Goal: Check status: Check status

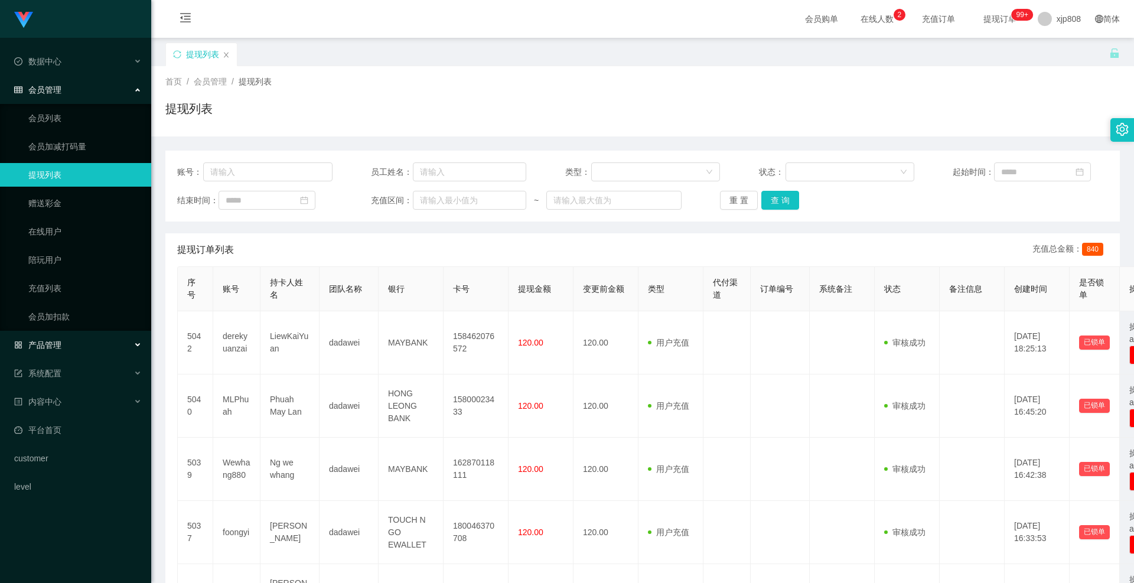
click at [60, 339] on div "产品管理" at bounding box center [75, 345] width 151 height 24
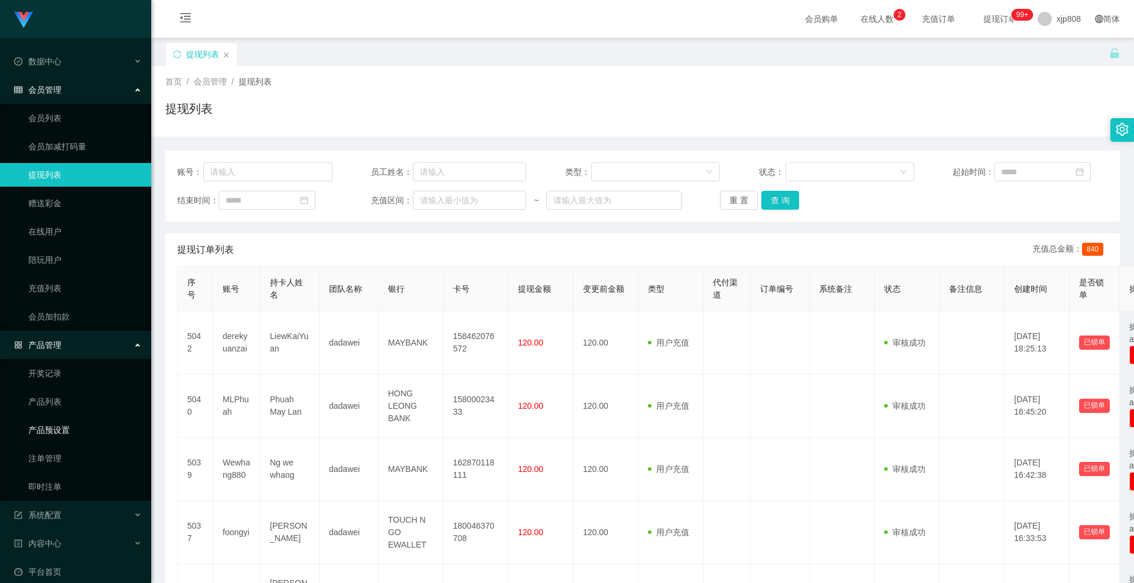
click at [67, 424] on link "产品预设置" at bounding box center [84, 430] width 113 height 24
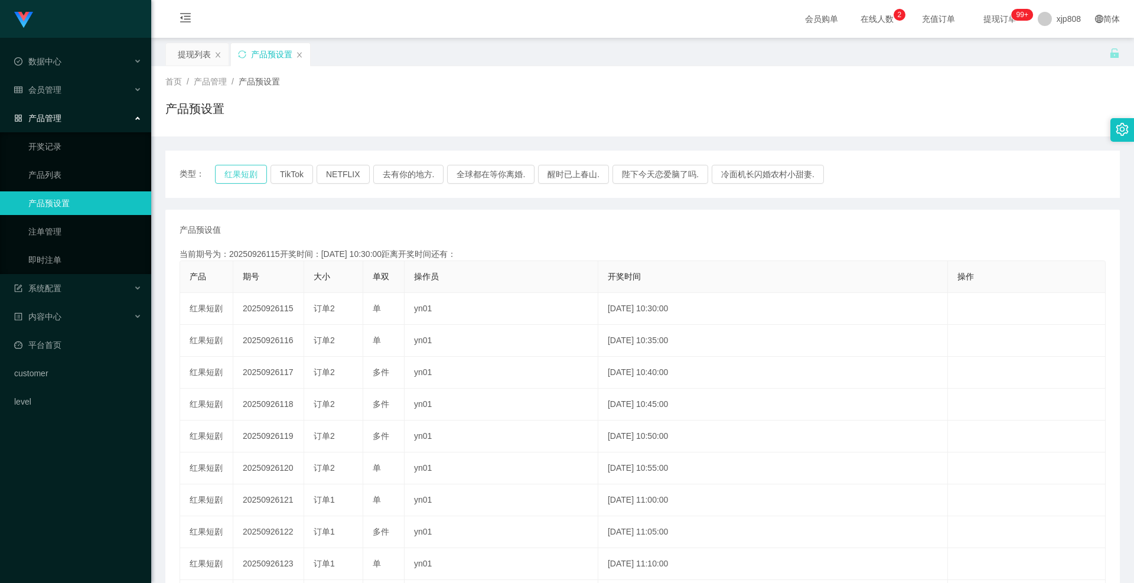
click at [248, 174] on button "红果短剧" at bounding box center [241, 174] width 52 height 19
click at [54, 233] on link "注单管理" at bounding box center [84, 232] width 113 height 24
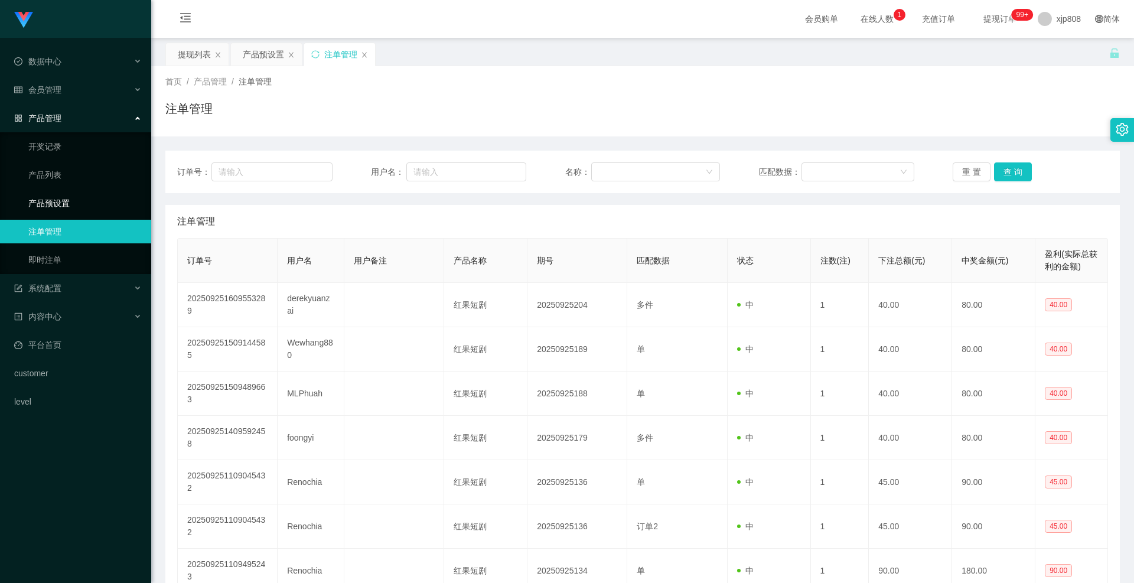
click at [60, 204] on link "产品预设置" at bounding box center [84, 203] width 113 height 24
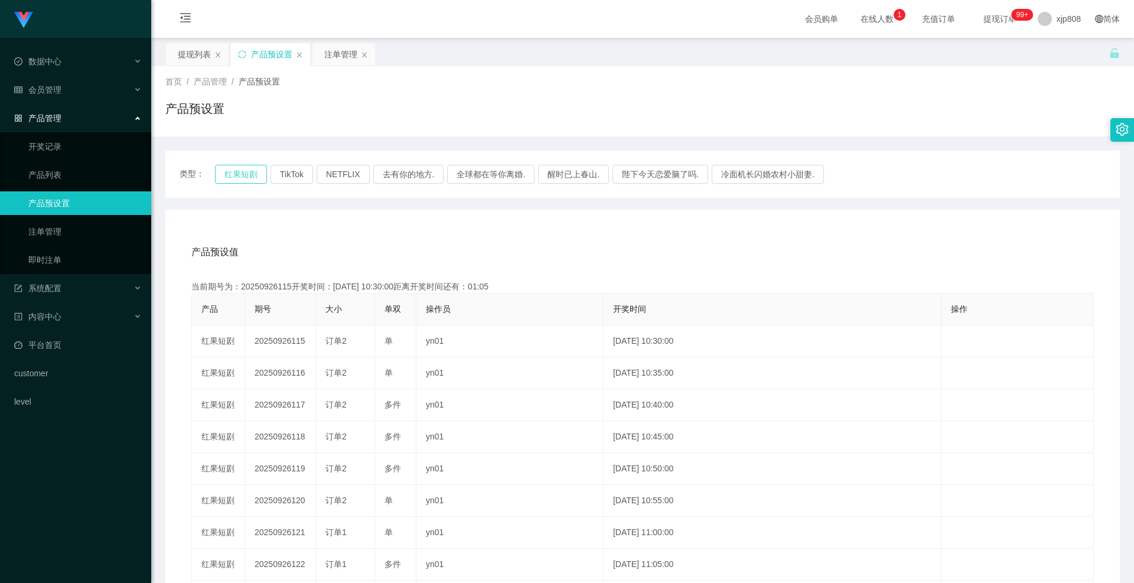
click at [258, 174] on button "红果短剧" at bounding box center [241, 174] width 52 height 19
click at [55, 229] on link "注单管理" at bounding box center [84, 232] width 113 height 24
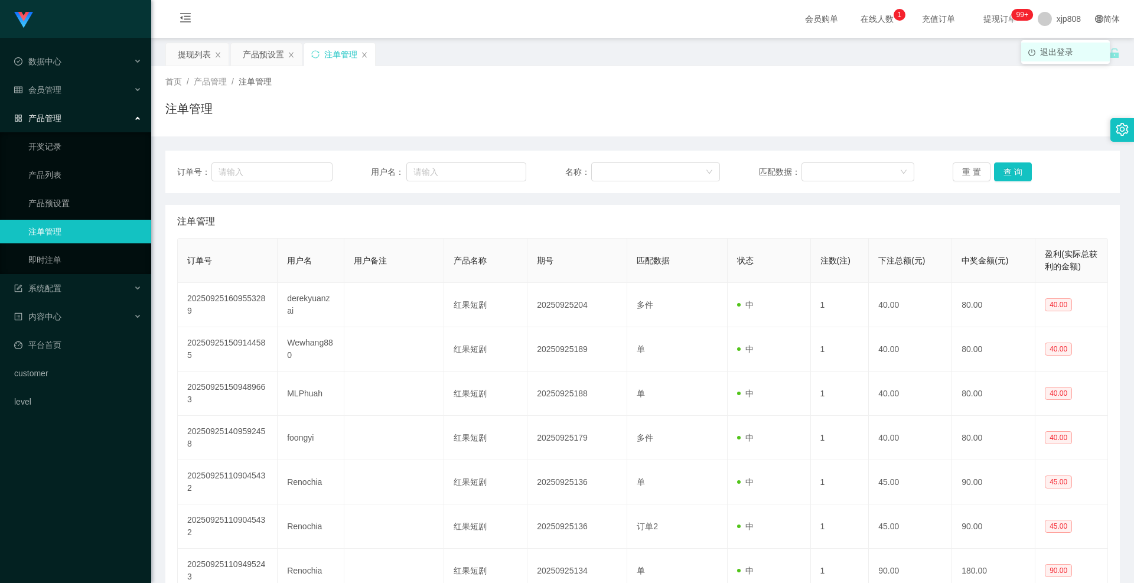
click at [1045, 48] on span "退出登录" at bounding box center [1056, 51] width 33 height 9
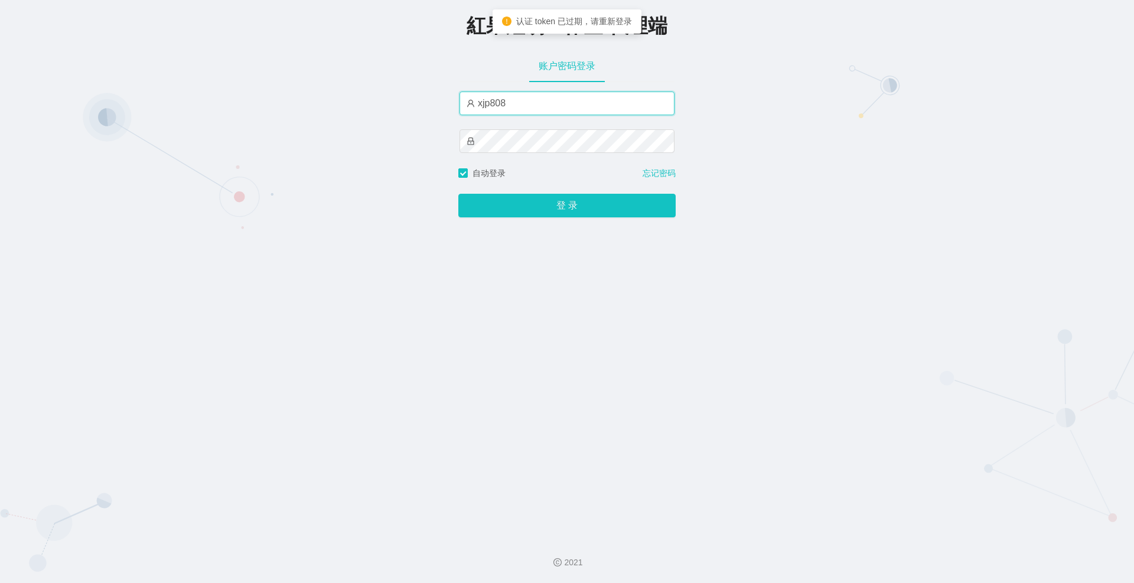
click at [539, 104] on input "xjp808" at bounding box center [567, 104] width 215 height 24
type input "yn04"
click at [531, 195] on div "登 录" at bounding box center [566, 199] width 217 height 38
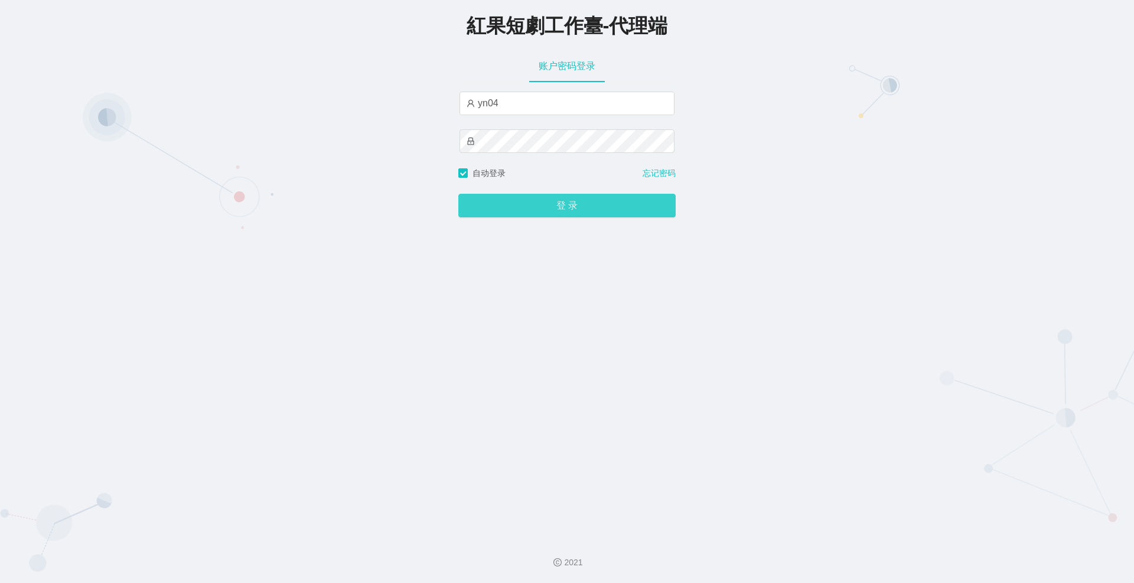
click at [532, 204] on button "登 录" at bounding box center [566, 206] width 217 height 24
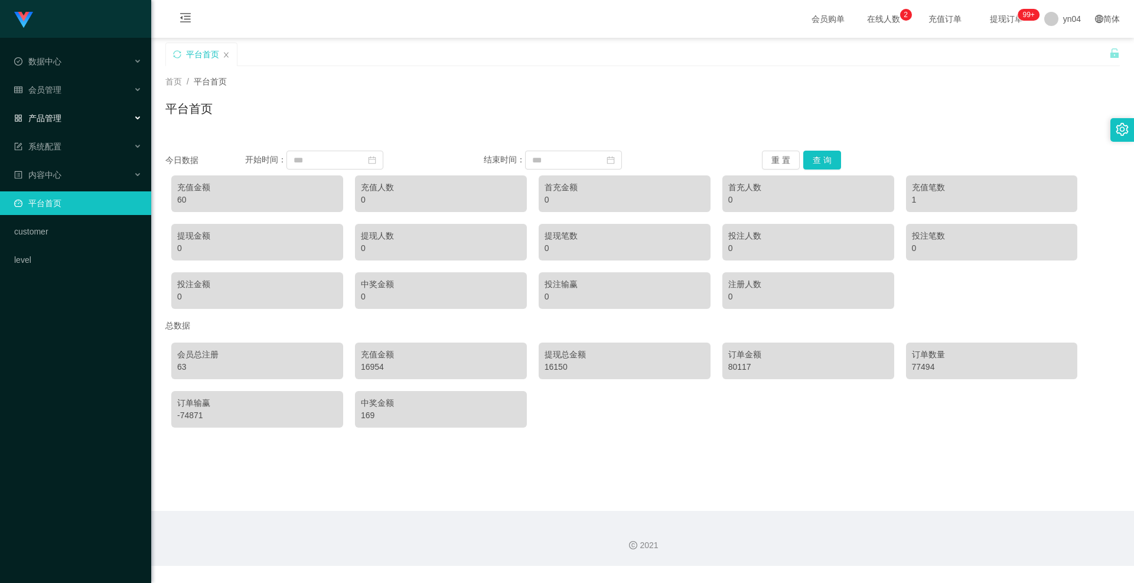
click at [43, 114] on span "产品管理" at bounding box center [37, 117] width 47 height 9
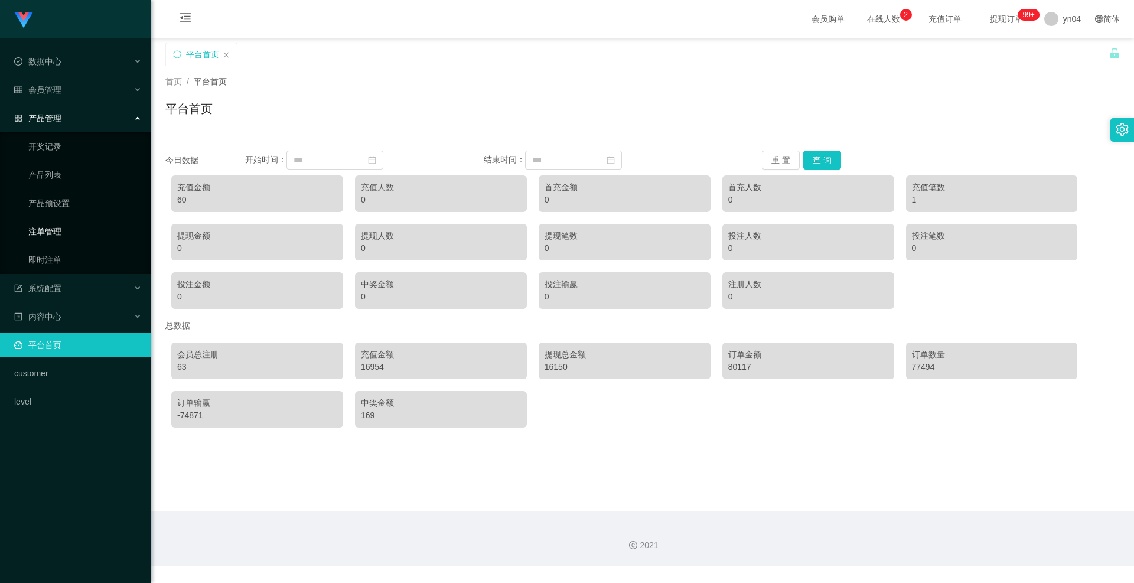
click at [53, 224] on link "注单管理" at bounding box center [84, 232] width 113 height 24
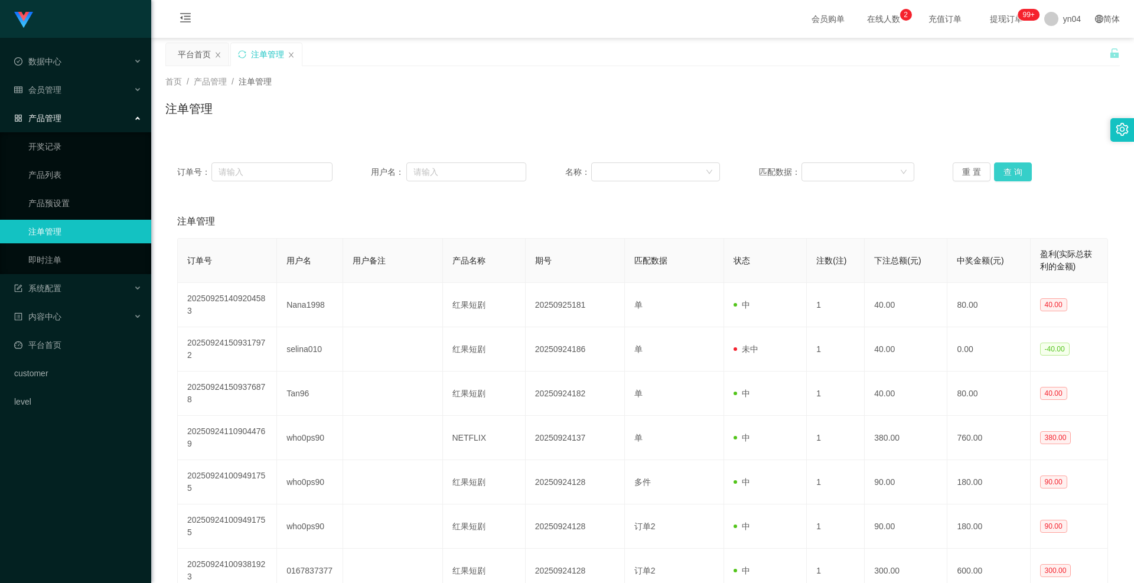
click at [1017, 180] on button "查 询" at bounding box center [1013, 171] width 38 height 19
click at [1016, 180] on div "重 置 查 询" at bounding box center [1030, 171] width 155 height 19
click at [1016, 180] on button "查 询" at bounding box center [1013, 171] width 38 height 19
click at [1016, 180] on div "重 置 查 询" at bounding box center [1030, 171] width 155 height 19
click at [1016, 180] on button "查 询" at bounding box center [1013, 171] width 38 height 19
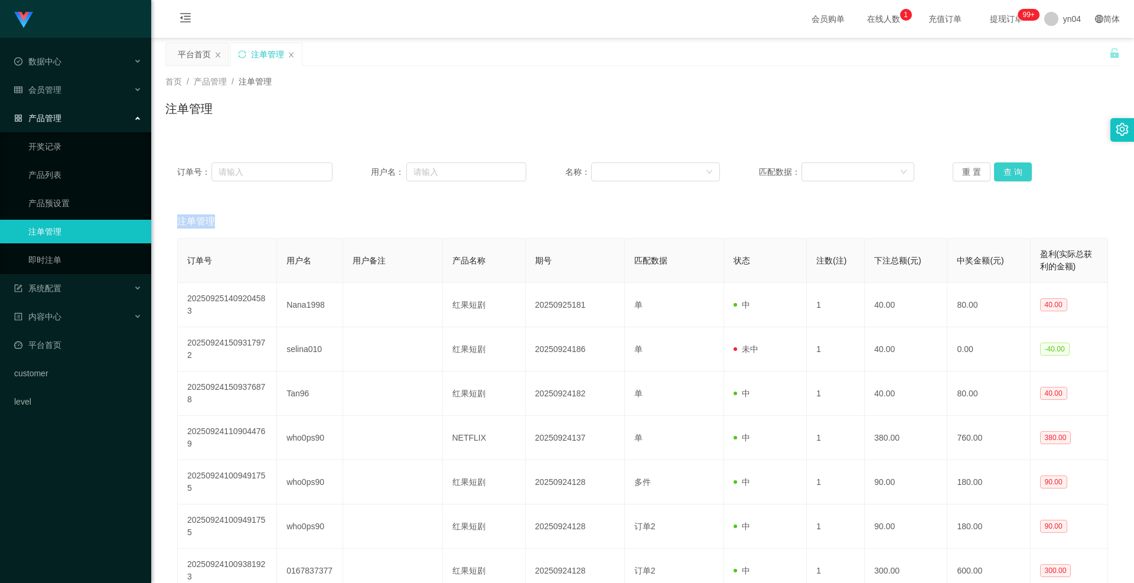
click at [1013, 173] on button "查 询" at bounding box center [1013, 171] width 38 height 19
click at [1013, 173] on div "重 置 查 询" at bounding box center [1030, 171] width 155 height 19
click at [1013, 173] on button "查 询" at bounding box center [1019, 171] width 51 height 19
click at [1013, 173] on div "重 置 查 询" at bounding box center [1030, 171] width 155 height 19
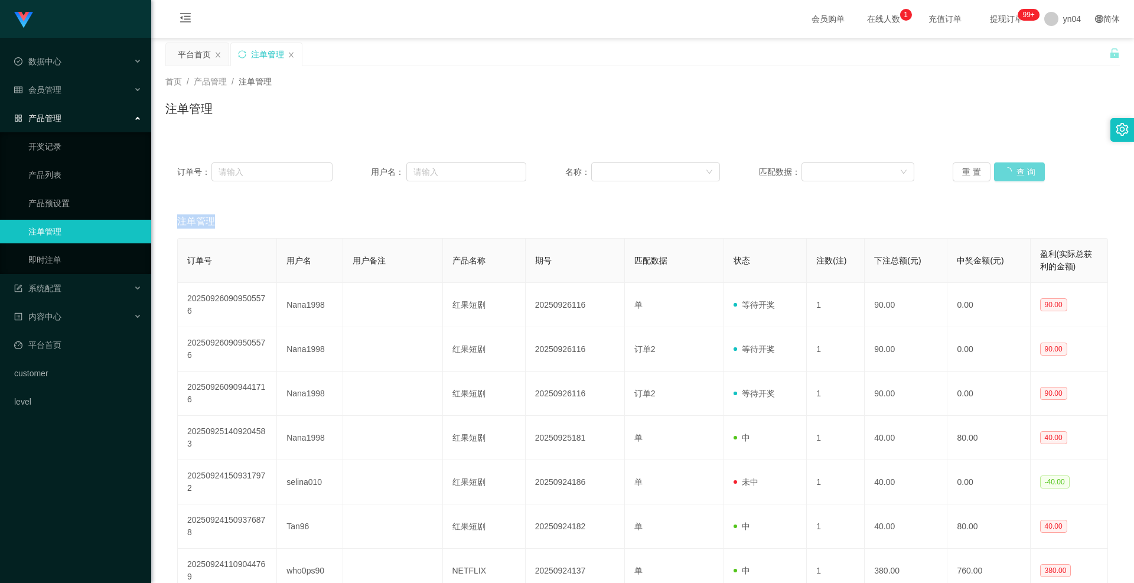
click at [1013, 173] on div "重 置 查 询" at bounding box center [1030, 171] width 155 height 19
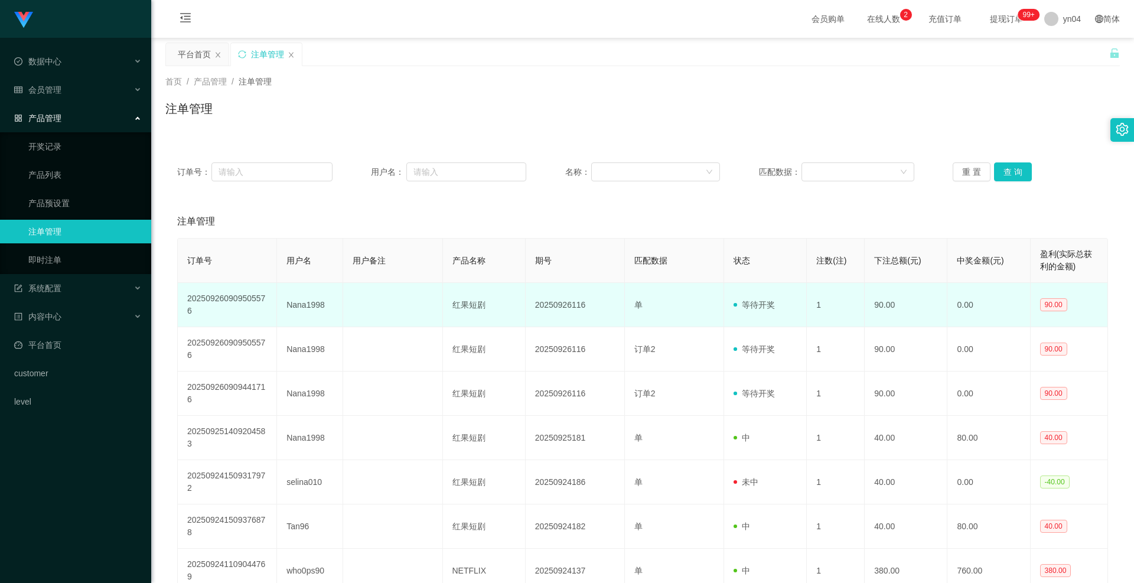
click at [297, 307] on td "Nana1998" at bounding box center [310, 305] width 66 height 44
copy td "Nana1998"
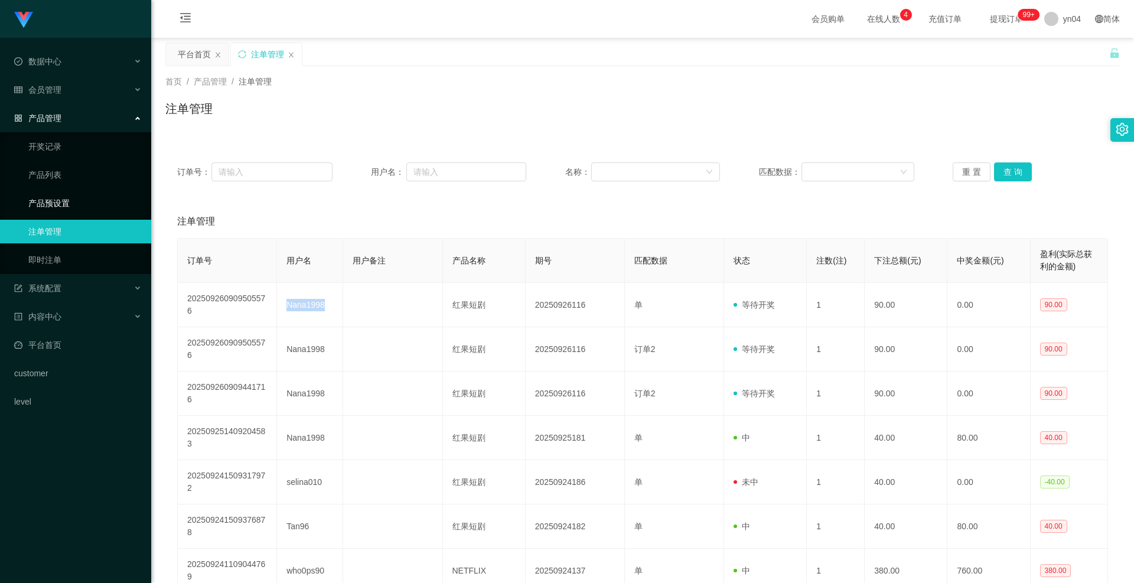
click at [71, 204] on link "产品预设置" at bounding box center [84, 203] width 113 height 24
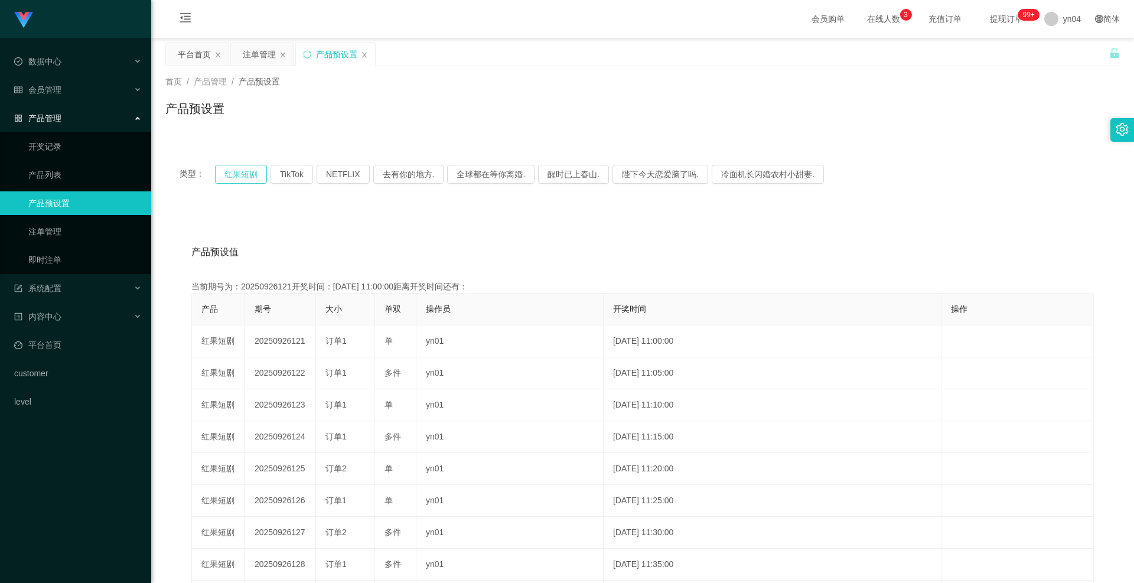
click at [259, 177] on button "红果短剧" at bounding box center [241, 174] width 52 height 19
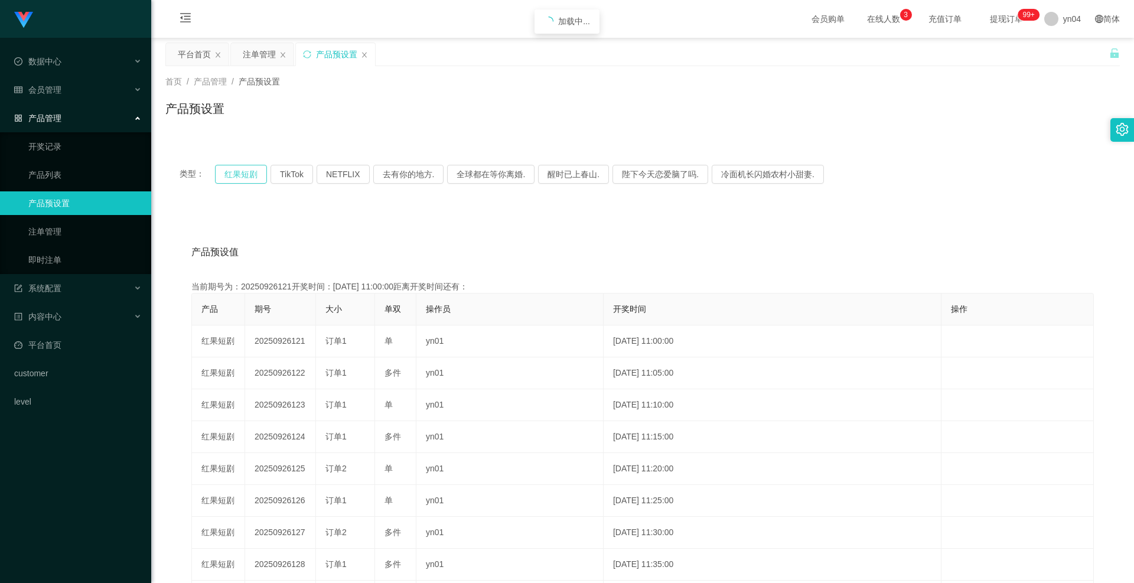
click at [259, 177] on button "红果短剧" at bounding box center [241, 174] width 52 height 19
click at [1062, 58] on li "退出登录" at bounding box center [1073, 52] width 89 height 19
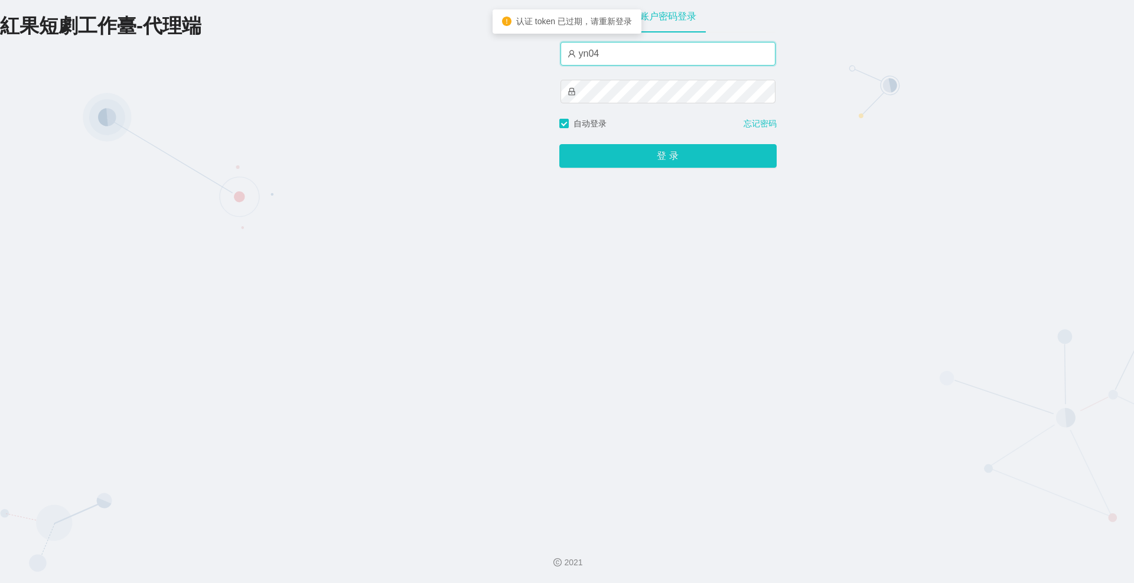
click at [636, 63] on input "yn04" at bounding box center [668, 54] width 215 height 24
type input "xjp808"
click at [626, 139] on div "登 录" at bounding box center [667, 149] width 217 height 38
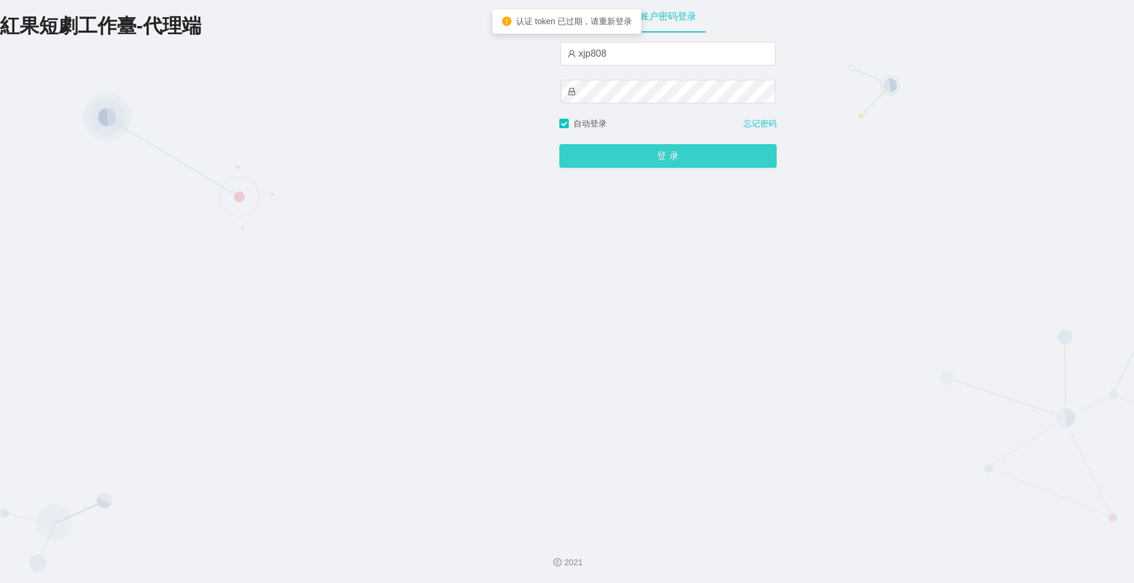
click at [623, 152] on button "登 录" at bounding box center [667, 156] width 217 height 24
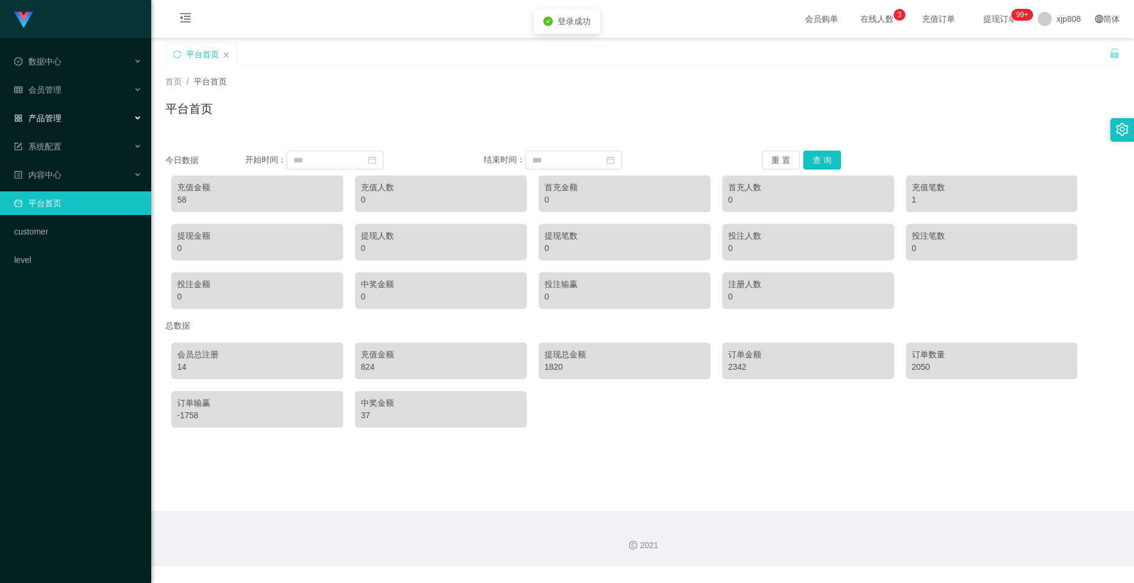
click at [48, 113] on span "产品管理" at bounding box center [37, 117] width 47 height 9
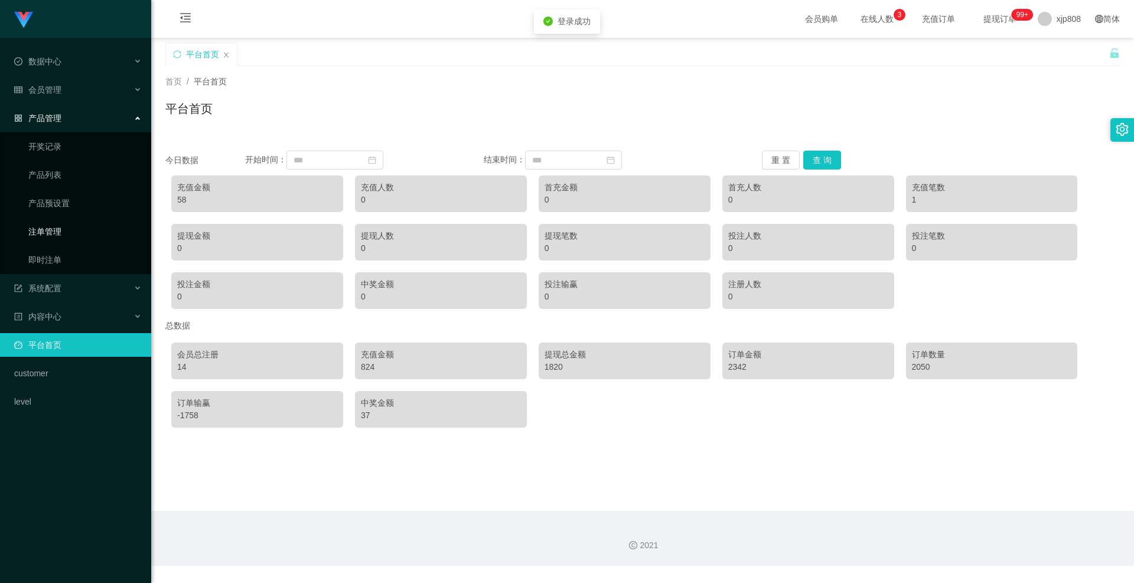
click at [50, 232] on link "注单管理" at bounding box center [84, 232] width 113 height 24
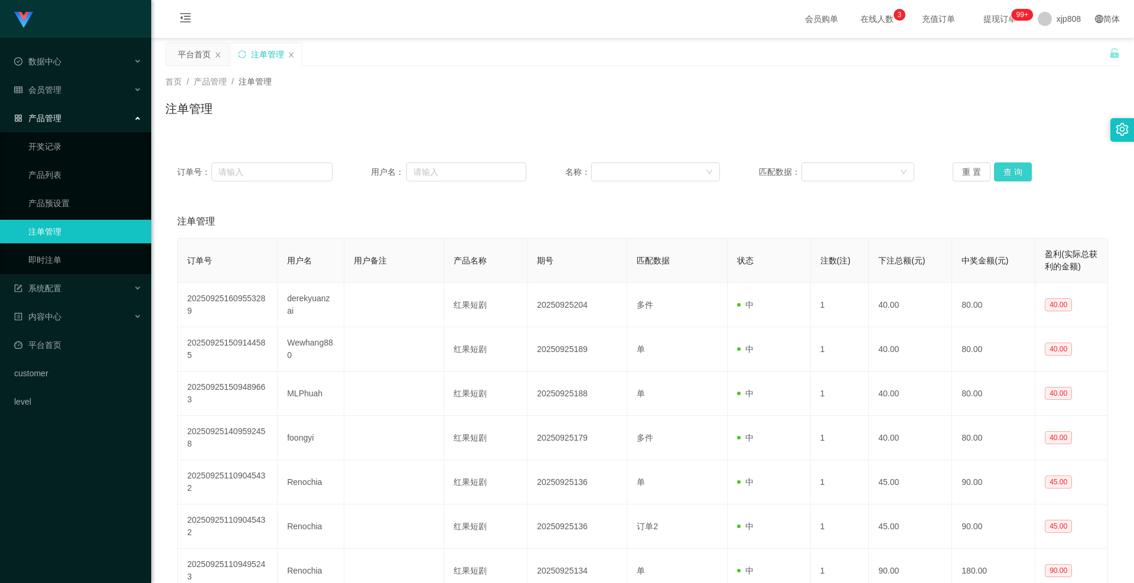
click at [1007, 170] on button "查 询" at bounding box center [1013, 171] width 38 height 19
click at [1007, 170] on div "重 置 查 询" at bounding box center [1030, 171] width 155 height 19
click at [1007, 170] on button "查 询" at bounding box center [1013, 171] width 38 height 19
click at [1007, 170] on div "重 置 查 询" at bounding box center [1030, 171] width 155 height 19
drag, startPoint x: 1007, startPoint y: 170, endPoint x: 946, endPoint y: 168, distance: 60.9
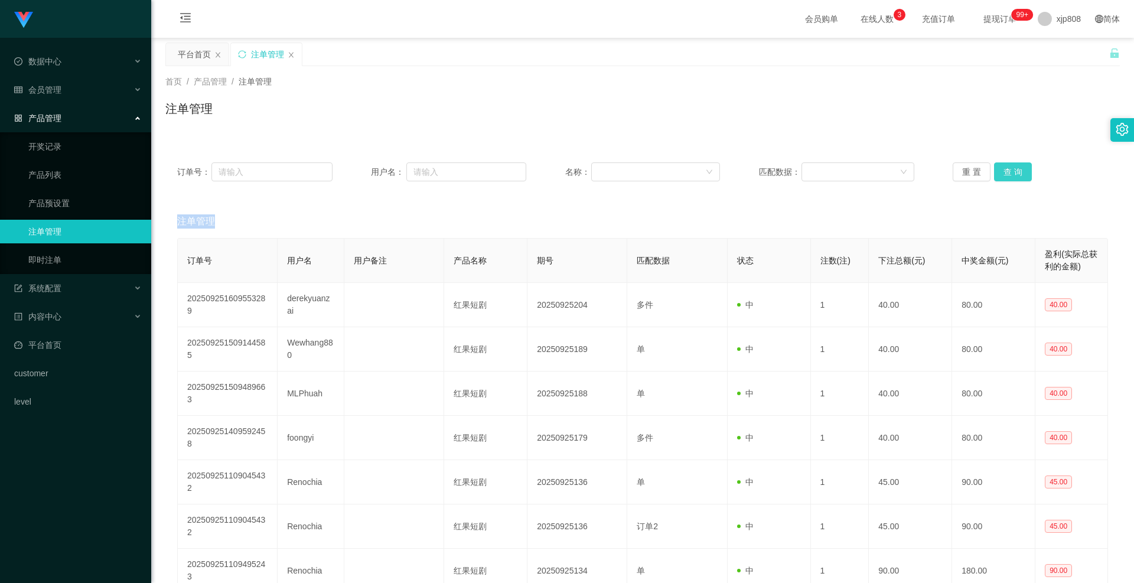
click at [1006, 170] on button "查 询" at bounding box center [1013, 171] width 38 height 19
click at [1007, 171] on button "查 询" at bounding box center [1013, 171] width 38 height 19
click at [1007, 171] on div "重 置 查 询" at bounding box center [1030, 171] width 155 height 19
click at [1007, 171] on button "查 询" at bounding box center [1013, 171] width 38 height 19
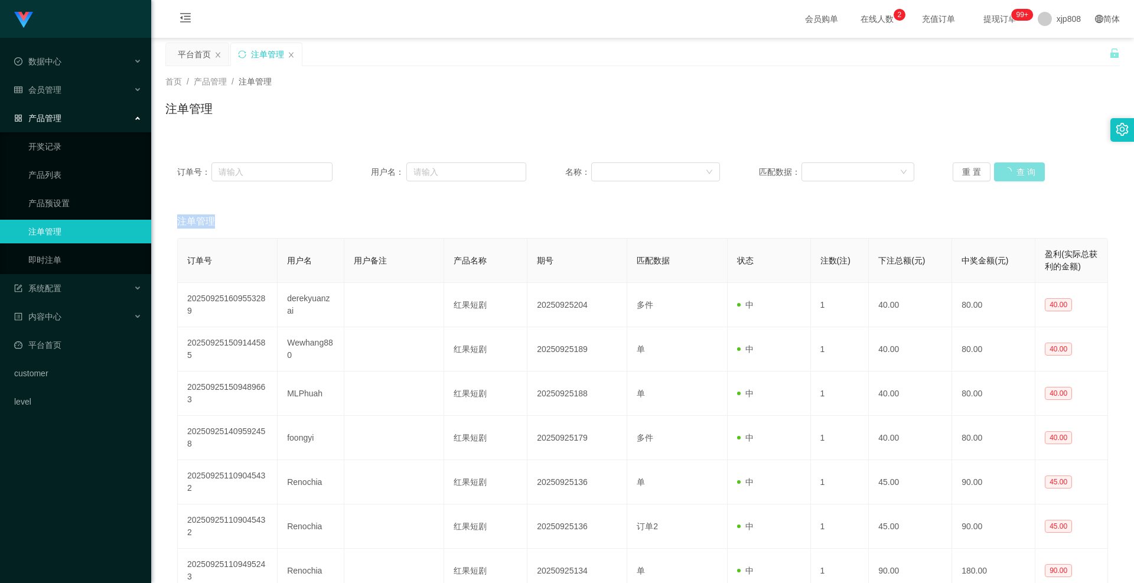
click at [1007, 171] on div "重 置 查 询" at bounding box center [1030, 171] width 155 height 19
click at [1007, 171] on button "查 询" at bounding box center [1019, 171] width 51 height 19
click at [1007, 171] on div "重 置 查 询" at bounding box center [1030, 171] width 155 height 19
click at [1007, 171] on button "查 询" at bounding box center [1013, 171] width 38 height 19
click at [1007, 171] on div "重 置 查 询" at bounding box center [1030, 171] width 155 height 19
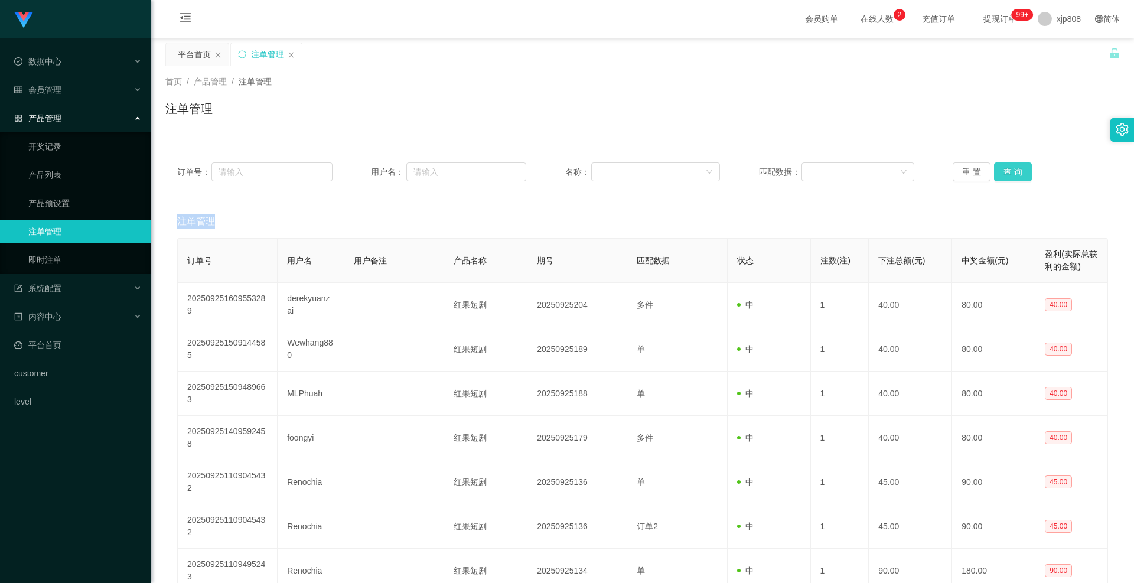
click at [1007, 171] on button "查 询" at bounding box center [1013, 171] width 38 height 19
click at [1007, 171] on div "重 置 查 询" at bounding box center [1030, 171] width 155 height 19
click at [1007, 171] on button "查 询" at bounding box center [1013, 171] width 38 height 19
click at [1007, 171] on div "重 置 查 询" at bounding box center [1030, 171] width 155 height 19
click at [1007, 171] on button "查 询" at bounding box center [1013, 171] width 38 height 19
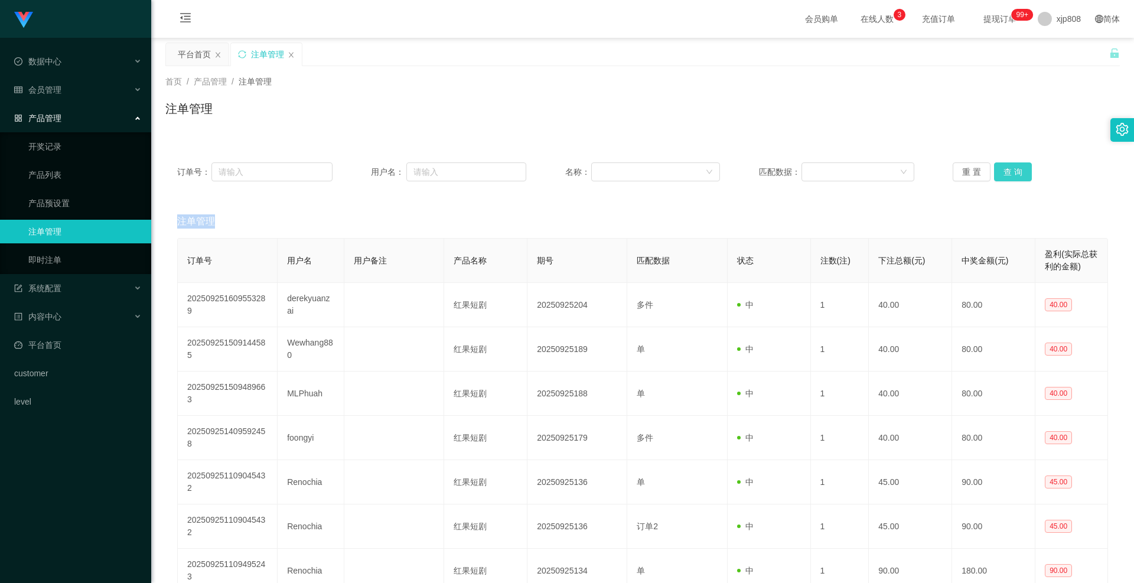
click at [1001, 178] on button "查 询" at bounding box center [1013, 171] width 38 height 19
click at [1001, 178] on div "重 置 查 询" at bounding box center [1030, 171] width 155 height 19
click at [1001, 178] on button "查 询" at bounding box center [1013, 171] width 38 height 19
click at [1001, 178] on div "重 置 查 询" at bounding box center [1030, 171] width 155 height 19
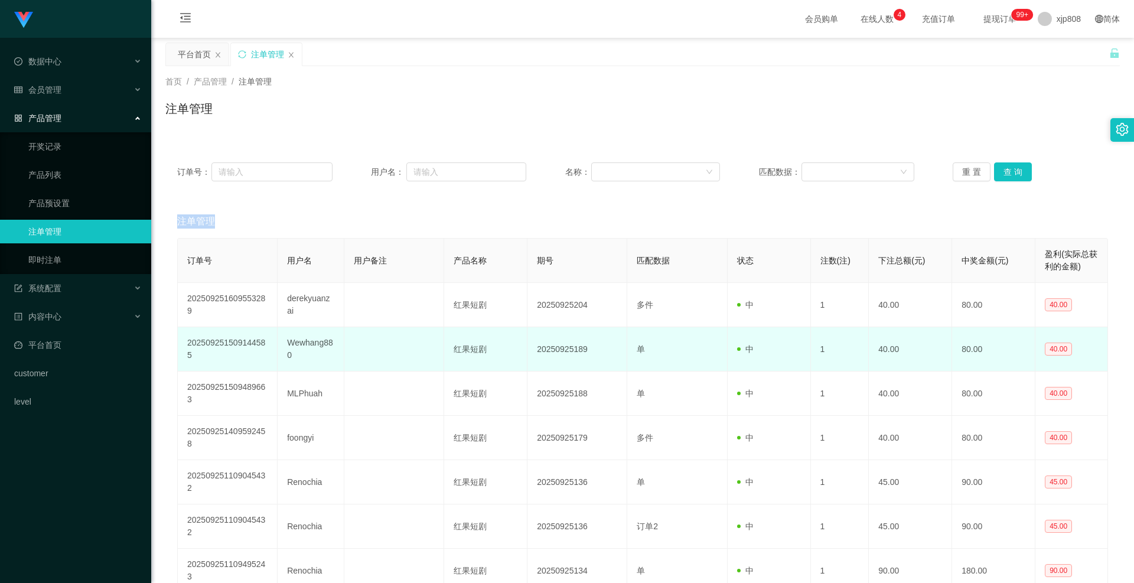
click at [598, 334] on td "20250925189" at bounding box center [578, 349] width 100 height 44
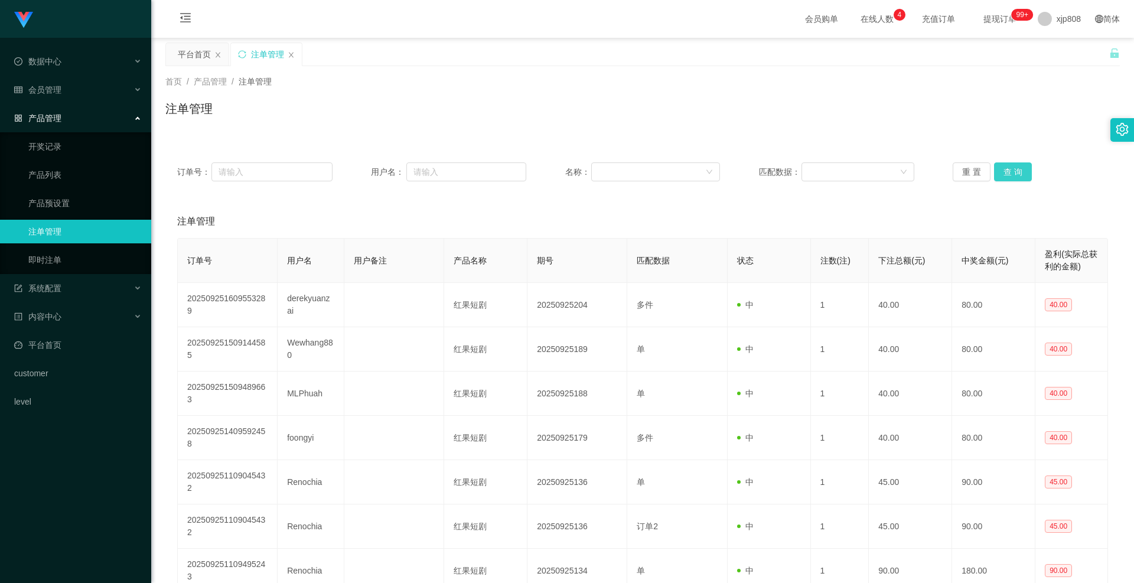
click at [1020, 171] on button "查 询" at bounding box center [1013, 171] width 38 height 19
click at [1020, 171] on div "重 置 查 询" at bounding box center [1030, 171] width 155 height 19
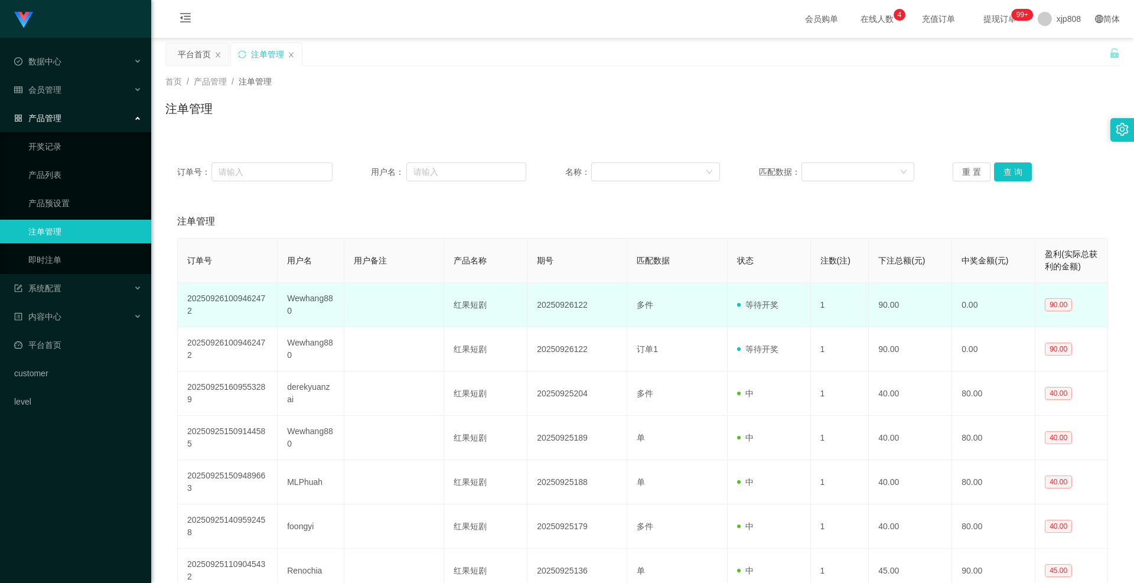
click at [303, 307] on td "Wewhang880" at bounding box center [311, 305] width 67 height 44
click at [301, 302] on td "Wewhang880" at bounding box center [311, 305] width 67 height 44
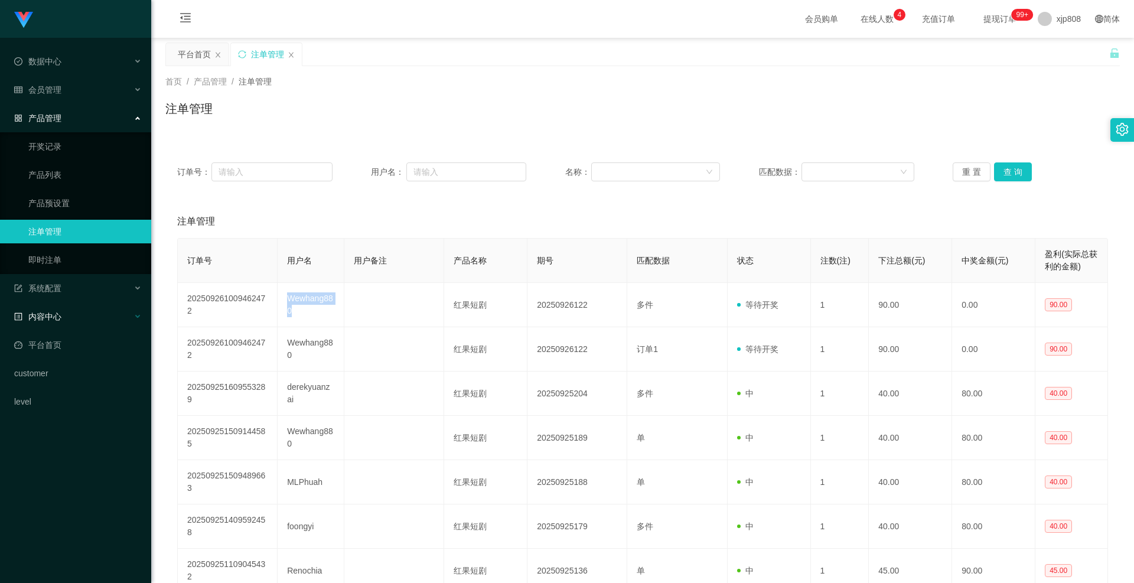
copy td "Wewhang880"
